Goal: Task Accomplishment & Management: Use online tool/utility

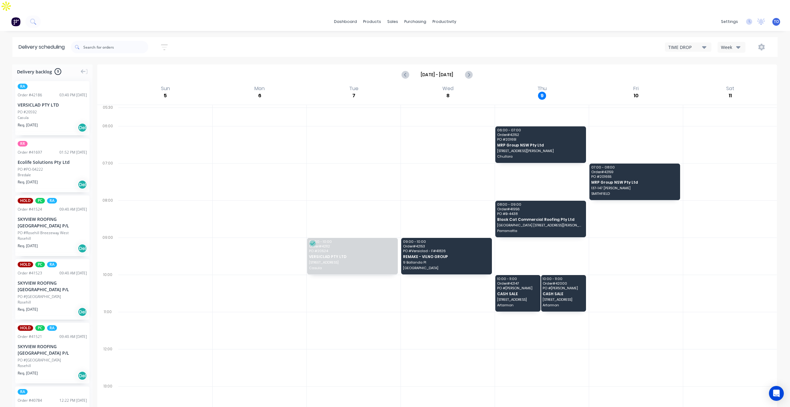
click at [731, 44] on div "Week" at bounding box center [730, 47] width 18 height 7
click at [730, 70] on div "Vehicle" at bounding box center [748, 76] width 61 height 12
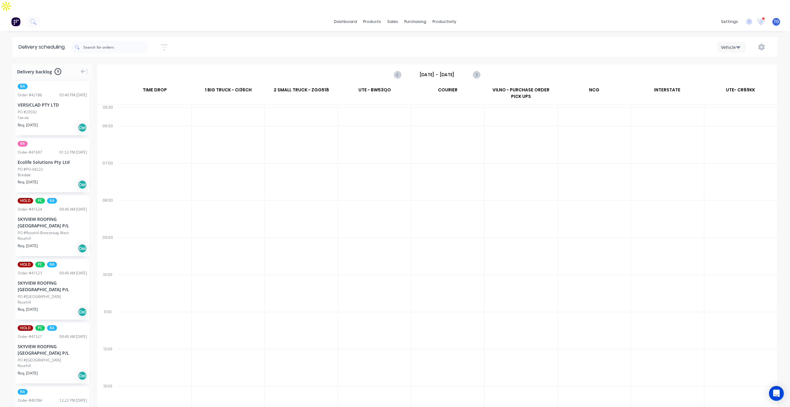
click at [438, 70] on input "[DATE] - [DATE]" at bounding box center [437, 74] width 61 height 9
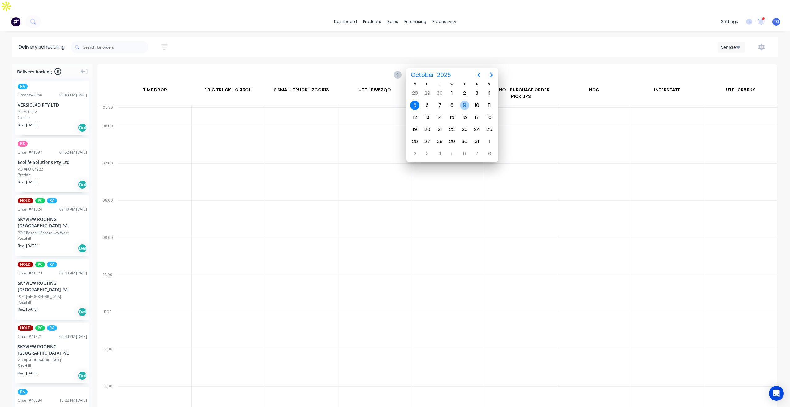
click at [466, 108] on div "9" at bounding box center [464, 105] width 9 height 9
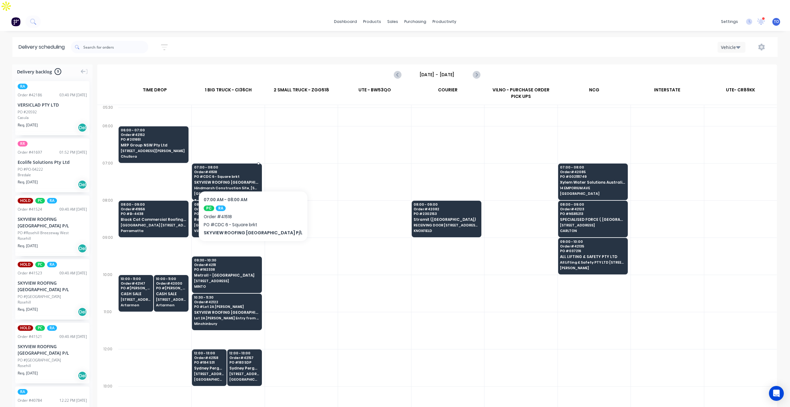
click at [239, 180] on span "SKYVIEW ROOFING [GEOGRAPHIC_DATA] P/L" at bounding box center [226, 182] width 65 height 4
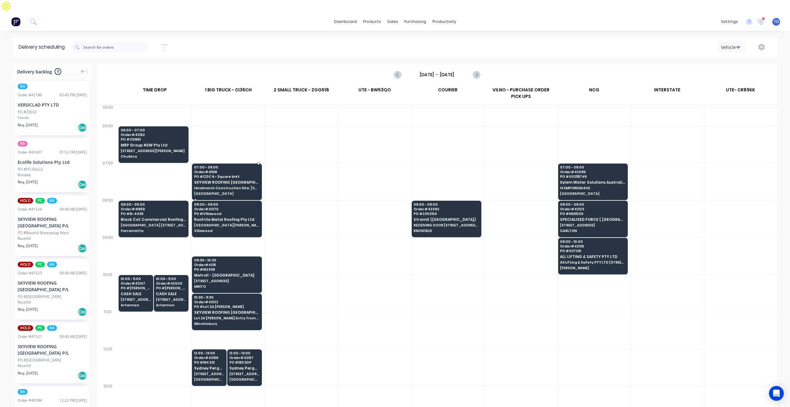
click at [249, 186] on span "Hindmarsh Construction Site, [STREET_ADDRESS][PERSON_NAME]" at bounding box center [226, 188] width 65 height 4
click at [242, 186] on span "Hindmarsh Construction Site, [STREET_ADDRESS][PERSON_NAME]" at bounding box center [226, 188] width 65 height 4
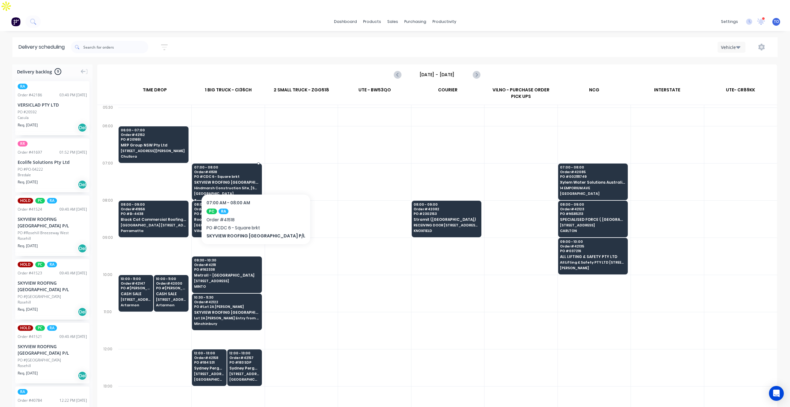
click at [242, 186] on span "Hindmarsh Construction Site, [STREET_ADDRESS][PERSON_NAME]" at bounding box center [226, 188] width 65 height 4
click at [244, 173] on div "07:00 - 08:00 Order # 41518 PO # CDC 6 - Square brkt SKYVIEW ROOFING [GEOGRAPHI…" at bounding box center [226, 181] width 69 height 35
click at [242, 173] on div "07:00 - 08:00 Order # 41518 PO # CDC 6 - Square brkt SKYVIEW ROOFING [GEOGRAPHI…" at bounding box center [226, 181] width 69 height 35
click at [236, 173] on div "07:00 - 08:00 Order # 41518 PO # CDC 6 - Square brkt SKYVIEW ROOFING [GEOGRAPHI…" at bounding box center [226, 181] width 69 height 35
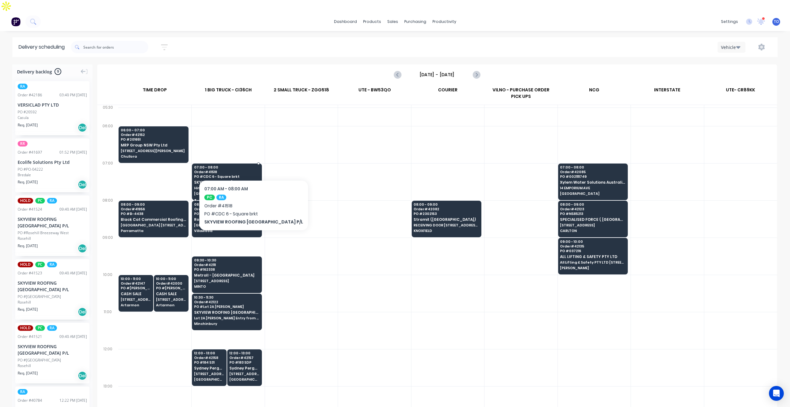
click at [240, 170] on span "Order # 41518" at bounding box center [226, 172] width 65 height 4
click at [244, 170] on span "Order # 41518" at bounding box center [226, 172] width 65 height 4
click at [234, 175] on span "PO # CDC 6 - Square brkt" at bounding box center [226, 177] width 65 height 4
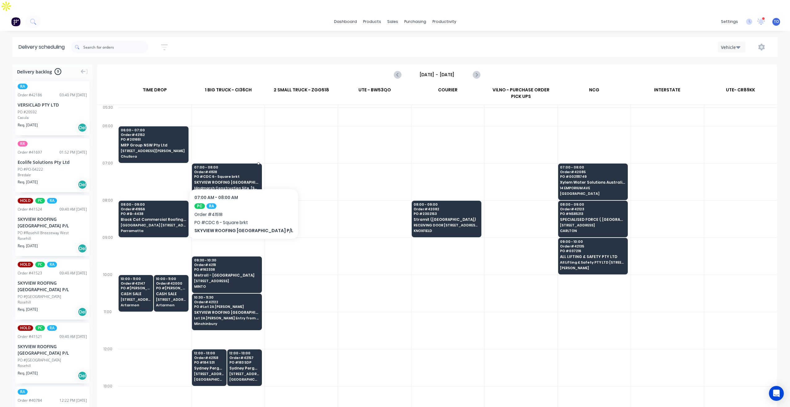
click at [230, 180] on span "SKYVIEW ROOFING [GEOGRAPHIC_DATA] P/L" at bounding box center [226, 182] width 65 height 4
click at [229, 180] on span "SKYVIEW ROOFING [GEOGRAPHIC_DATA] P/L" at bounding box center [226, 182] width 65 height 4
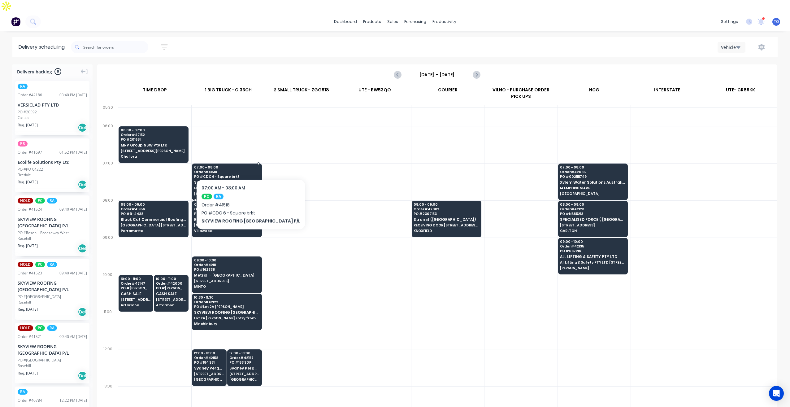
click at [237, 170] on span "Order # 41518" at bounding box center [226, 172] width 65 height 4
click at [239, 170] on span "Order # 41518" at bounding box center [226, 172] width 65 height 4
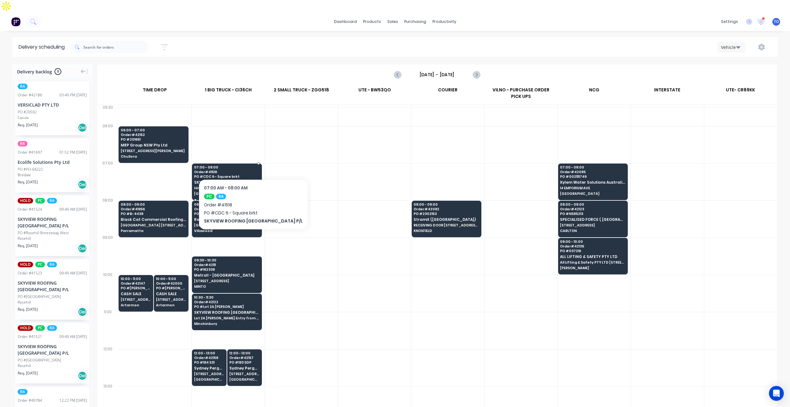
click at [239, 170] on span "Order # 41518" at bounding box center [226, 172] width 65 height 4
click at [240, 170] on span "Order # 41518" at bounding box center [226, 172] width 65 height 4
drag, startPoint x: 238, startPoint y: 159, endPoint x: 236, endPoint y: 156, distance: 3.3
click at [238, 170] on span "Order # 41518" at bounding box center [226, 172] width 65 height 4
drag, startPoint x: 236, startPoint y: 156, endPoint x: 233, endPoint y: 157, distance: 3.1
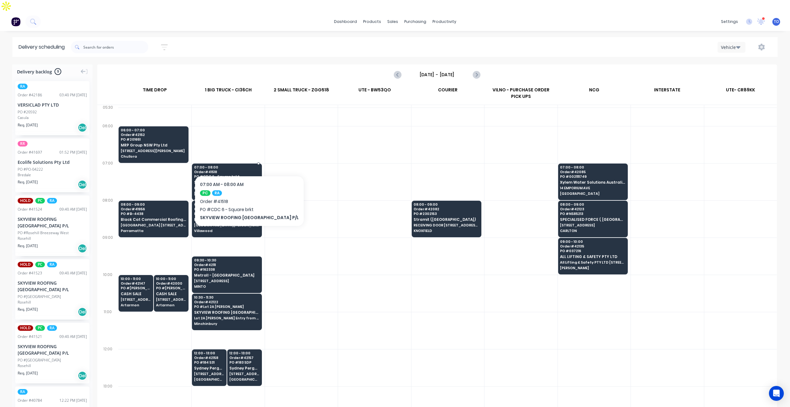
click at [235, 165] on span "07:00 - 08:00" at bounding box center [226, 167] width 65 height 4
click at [232, 164] on div "07:00 - 08:00 Order # 41518 PO # CDC 6 - Square brkt SKYVIEW ROOFING [GEOGRAPHI…" at bounding box center [226, 181] width 69 height 35
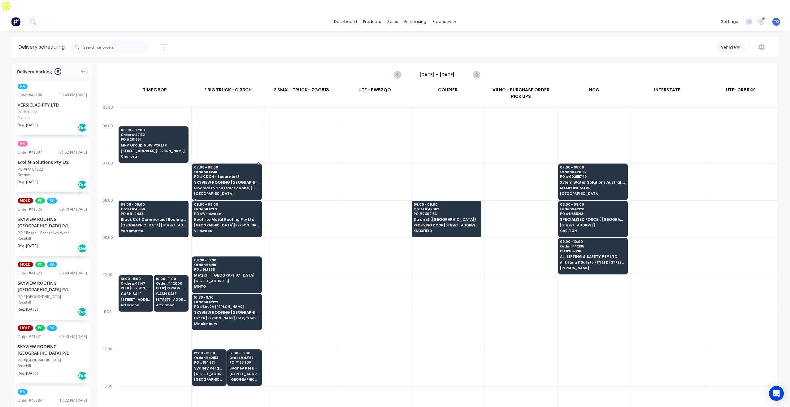
drag, startPoint x: 230, startPoint y: 158, endPoint x: 227, endPoint y: 153, distance: 6.2
click at [229, 164] on div "07:00 - 08:00 Order # 41518 PO # CDC 6 - Square brkt SKYVIEW ROOFING [GEOGRAPHI…" at bounding box center [226, 181] width 69 height 35
click at [226, 165] on span "07:00 - 08:00" at bounding box center [226, 167] width 65 height 4
drag, startPoint x: 224, startPoint y: 155, endPoint x: 218, endPoint y: 153, distance: 6.2
click at [218, 165] on span "07:00 - 08:00" at bounding box center [226, 167] width 65 height 4
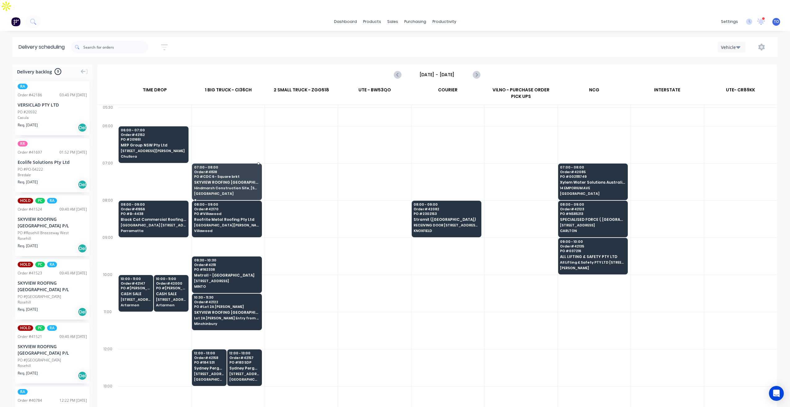
drag, startPoint x: 124, startPoint y: 48, endPoint x: 339, endPoint y: 175, distance: 250.0
click at [352, 174] on div at bounding box center [437, 249] width 680 height 328
click at [396, 68] on button "Previous page" at bounding box center [398, 74] width 12 height 12
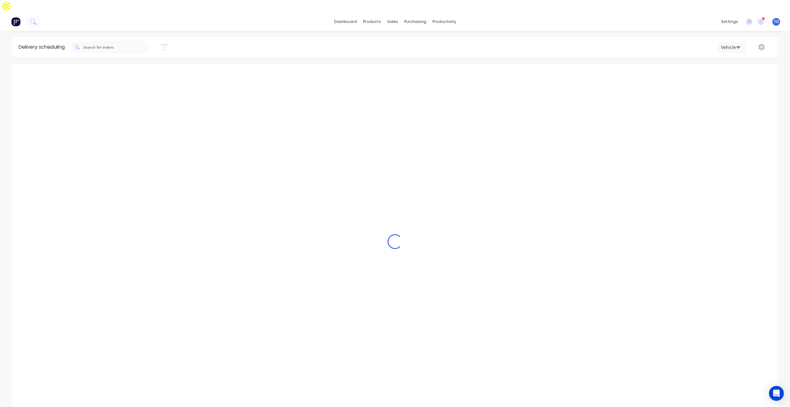
type input "[DATE] - [DATE]"
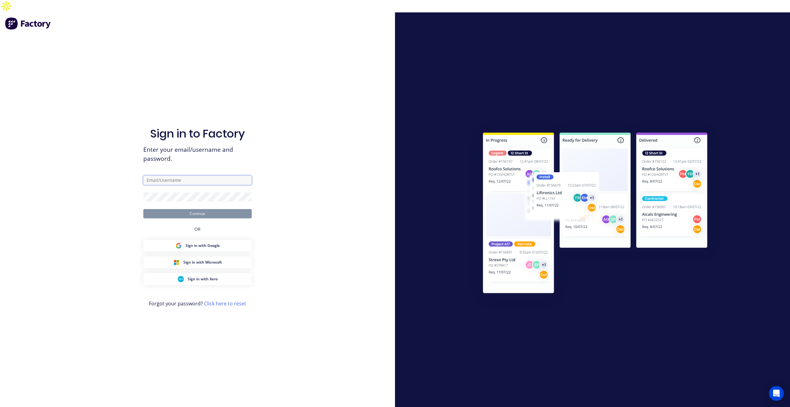
type input "[PERSON_NAME][EMAIL_ADDRESS][DOMAIN_NAME]"
click at [179, 209] on button "Continue" at bounding box center [197, 213] width 108 height 9
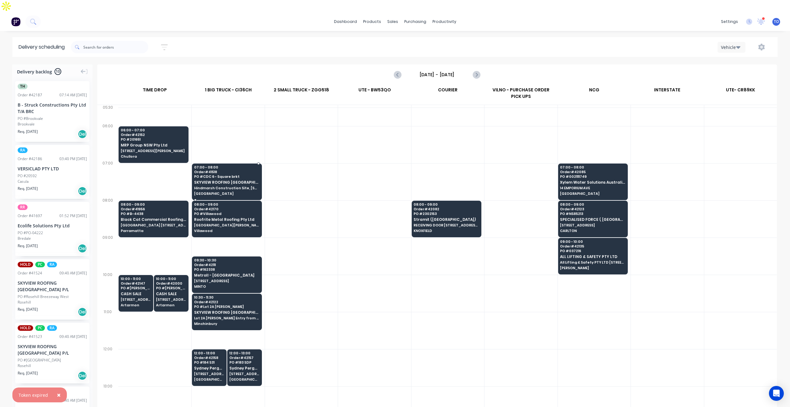
click at [228, 186] on span "Hindmarsh Construction Site, [STREET_ADDRESS][PERSON_NAME]" at bounding box center [226, 188] width 65 height 4
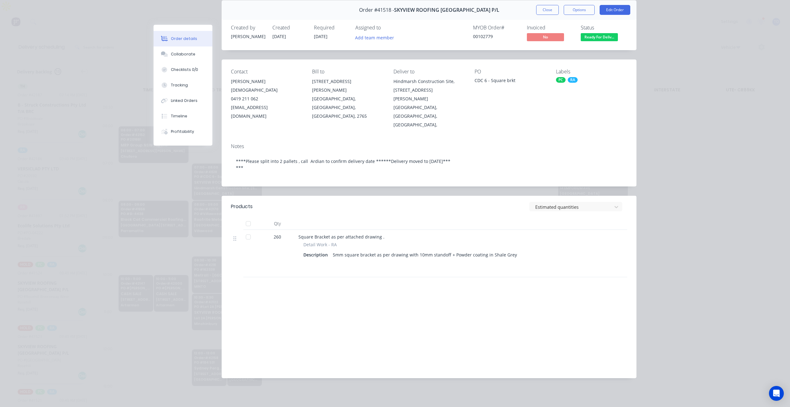
scroll to position [2, 0]
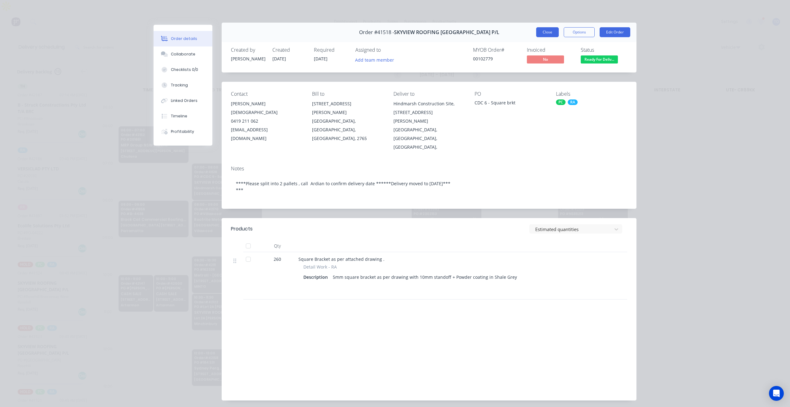
click at [538, 30] on button "Close" at bounding box center [547, 32] width 23 height 10
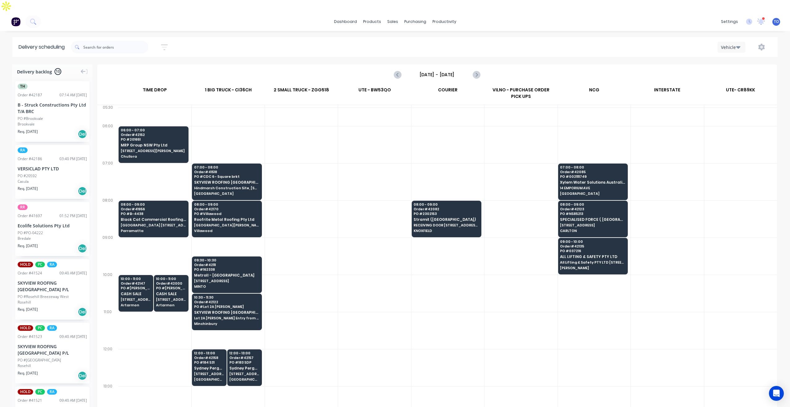
click at [447, 70] on input "[DATE] - [DATE]" at bounding box center [437, 74] width 61 height 9
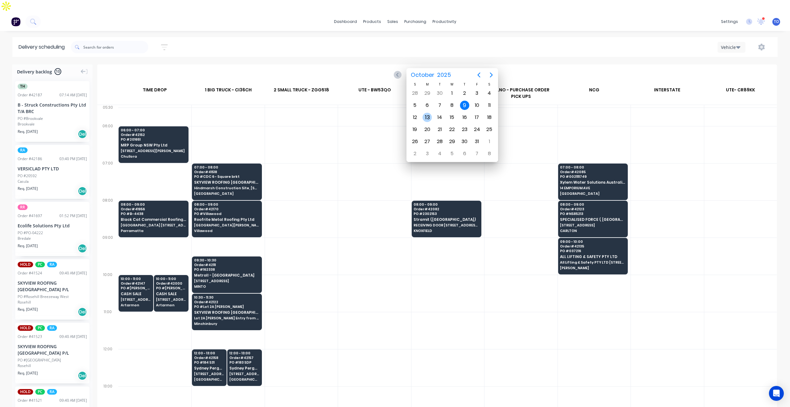
click at [425, 119] on div "13" at bounding box center [427, 117] width 9 height 9
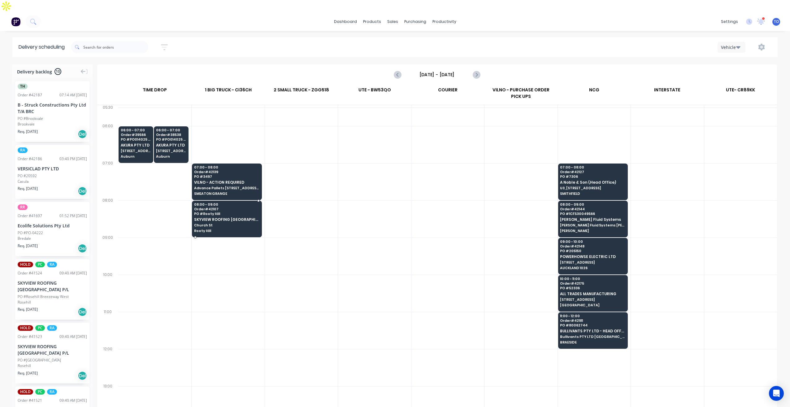
click at [237, 223] on span "Church St" at bounding box center [226, 225] width 65 height 4
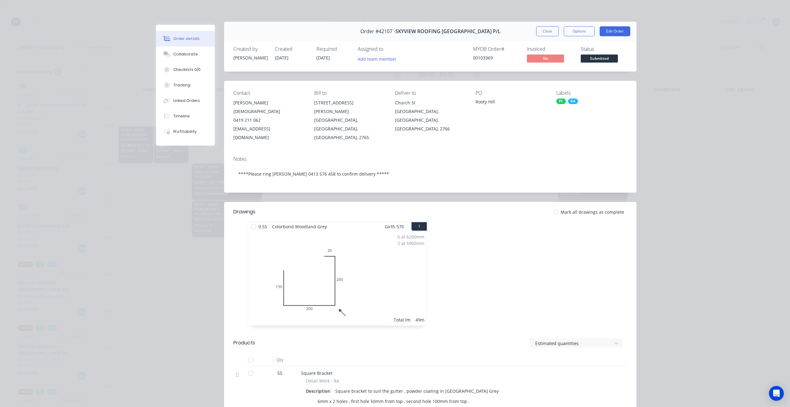
scroll to position [0, 0]
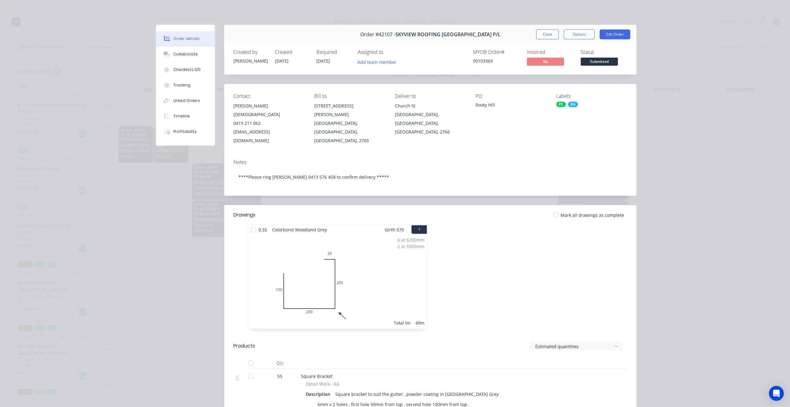
click at [540, 35] on button "Close" at bounding box center [547, 34] width 23 height 10
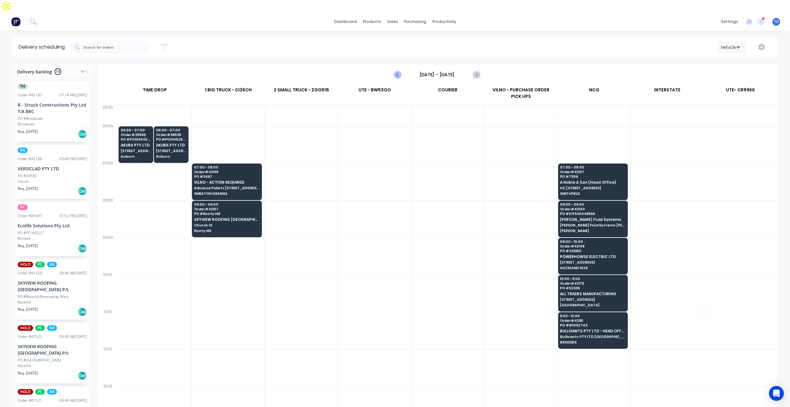
click at [396, 71] on icon "Previous page" at bounding box center [397, 74] width 7 height 7
type input "[DATE] - [DATE]"
